Goal: Communication & Community: Answer question/provide support

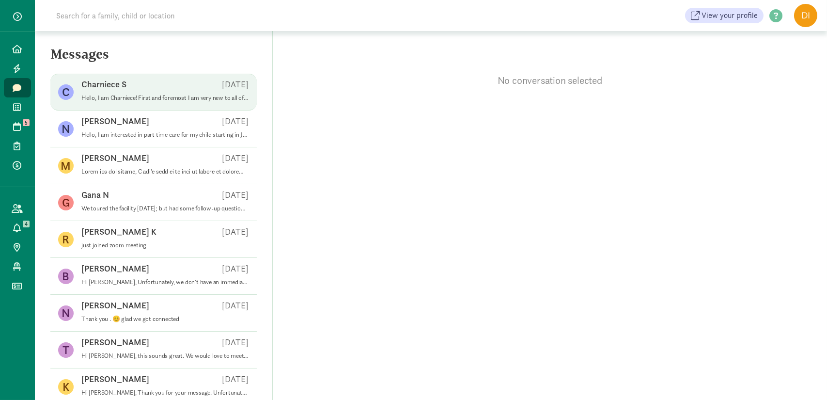
click at [142, 95] on p "Hello, I am Charniece! First and foremost I am very new to all of this so I’m n…" at bounding box center [165, 98] width 168 height 8
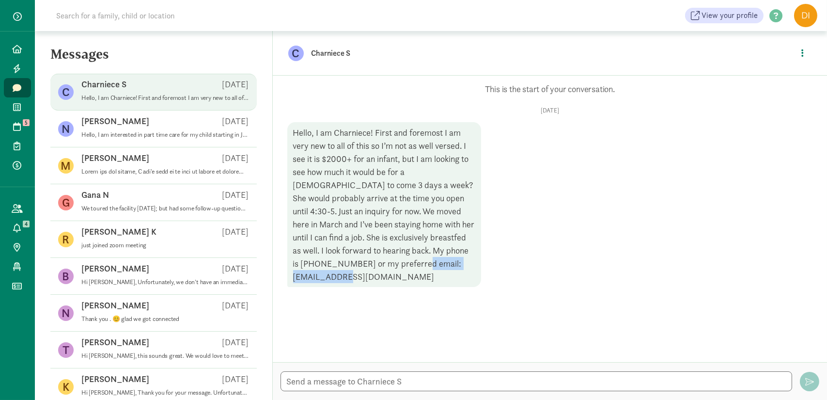
drag, startPoint x: 355, startPoint y: 267, endPoint x: 456, endPoint y: 270, distance: 100.9
click at [456, 270] on div "Hello, I am Charniece! First and foremost I am very new to all of this so I’m n…" at bounding box center [384, 204] width 194 height 165
copy div "[EMAIL_ADDRESS][DOMAIN_NAME]"
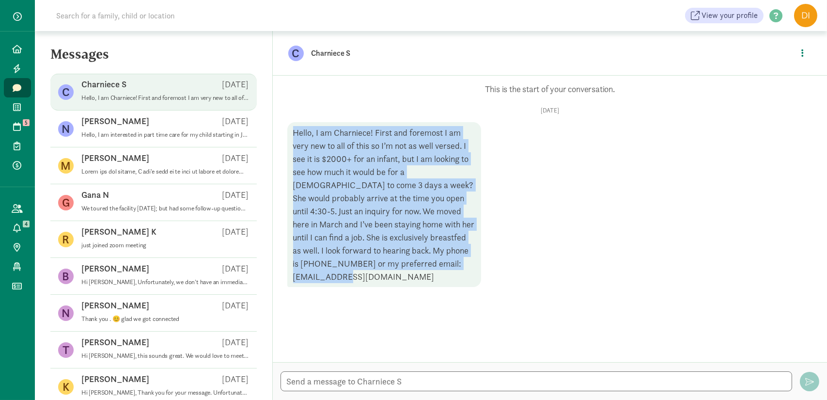
drag, startPoint x: 294, startPoint y: 135, endPoint x: 451, endPoint y: 265, distance: 204.5
click at [451, 265] on div "Hello, I am Charniece! First and foremost I am very new to all of this so I’m n…" at bounding box center [384, 204] width 194 height 165
copy div "Hello, I am Charniece! First and foremost I am very new to all of this so I’m n…"
click at [300, 385] on textarea at bounding box center [537, 381] width 512 height 20
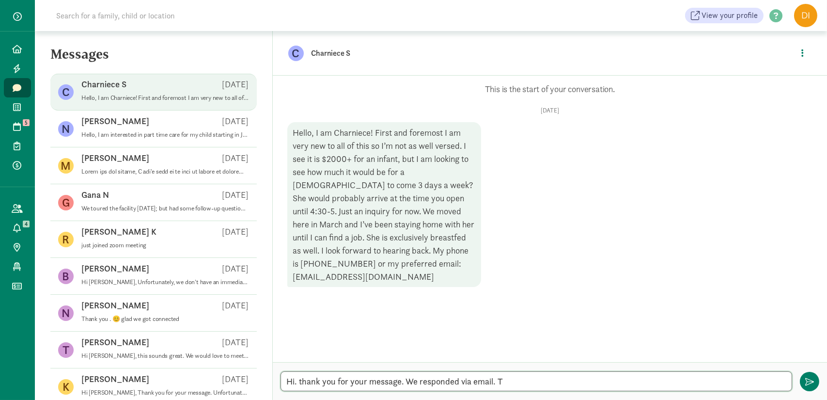
type textarea "Hi. thank you for your message. We responded via email."
click at [20, 125] on icon at bounding box center [18, 126] width 8 height 9
